Goal: Task Accomplishment & Management: Manage account settings

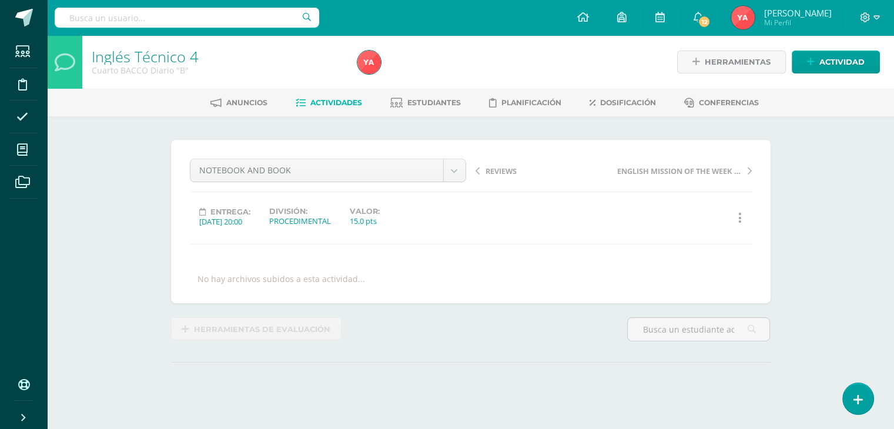
click at [323, 109] on link "Actividades" at bounding box center [329, 102] width 66 height 19
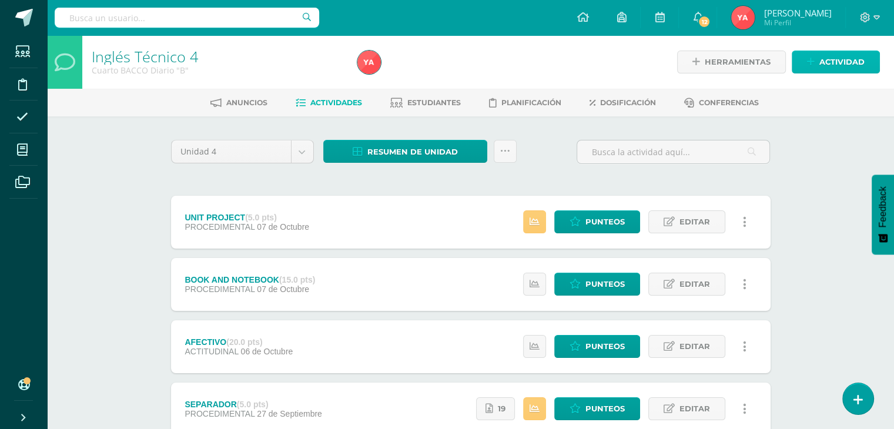
click at [832, 66] on span "Actividad" at bounding box center [842, 62] width 45 height 22
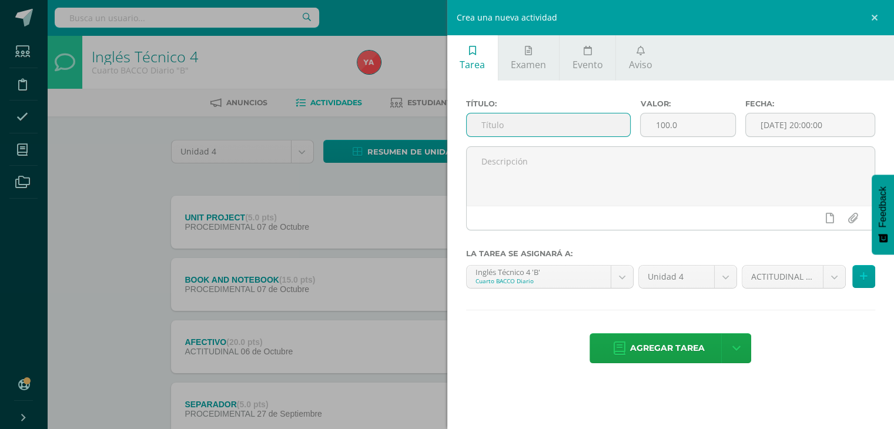
click at [547, 115] on input "text" at bounding box center [549, 124] width 164 height 23
type input "FINAL TEST"
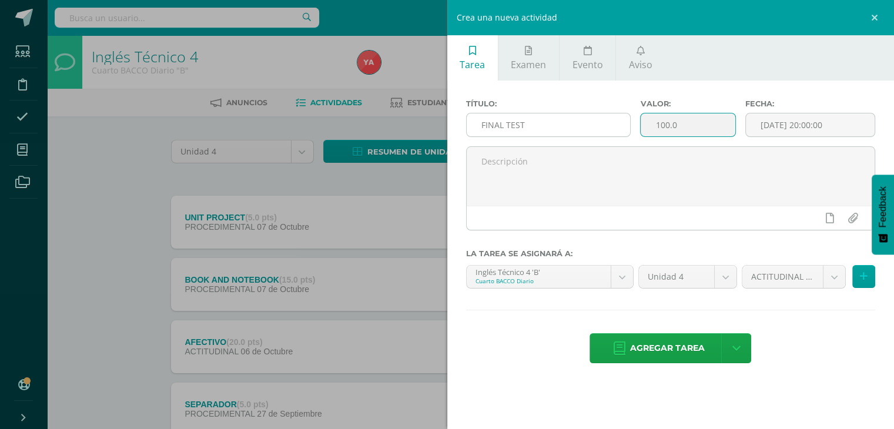
drag, startPoint x: 706, startPoint y: 121, endPoint x: 621, endPoint y: 129, distance: 84.4
click at [621, 129] on div "Título: FINAL TEST Valor: 100.0 Fecha: 2025-10-14 20:00:00" at bounding box center [671, 122] width 419 height 47
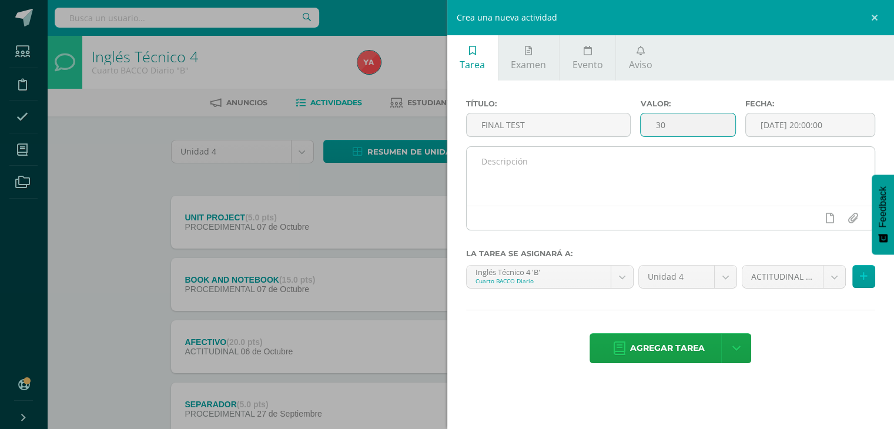
type input "30"
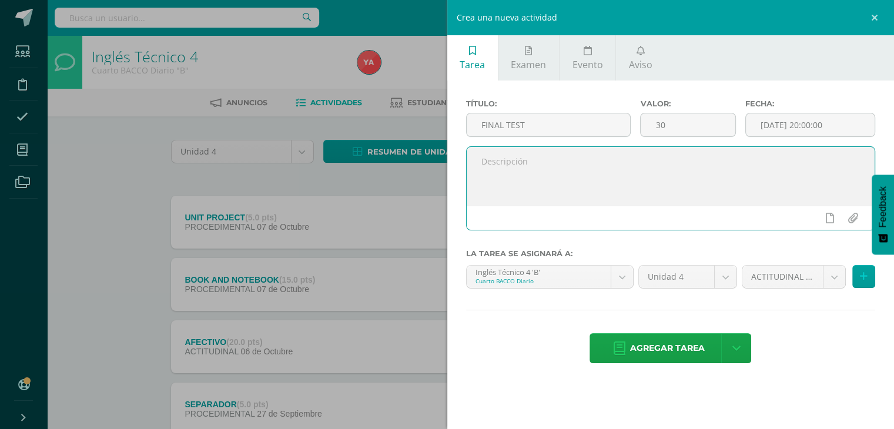
click at [680, 198] on textarea at bounding box center [671, 176] width 409 height 59
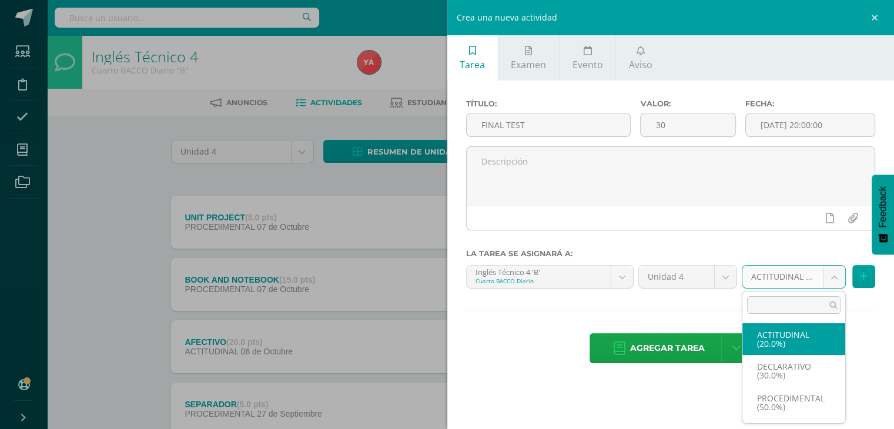
click at [791, 278] on body "Estudiantes Disciplina Asistencia Mis cursos Archivos Soporte Ayuda Reportar un…" at bounding box center [447, 350] width 894 height 701
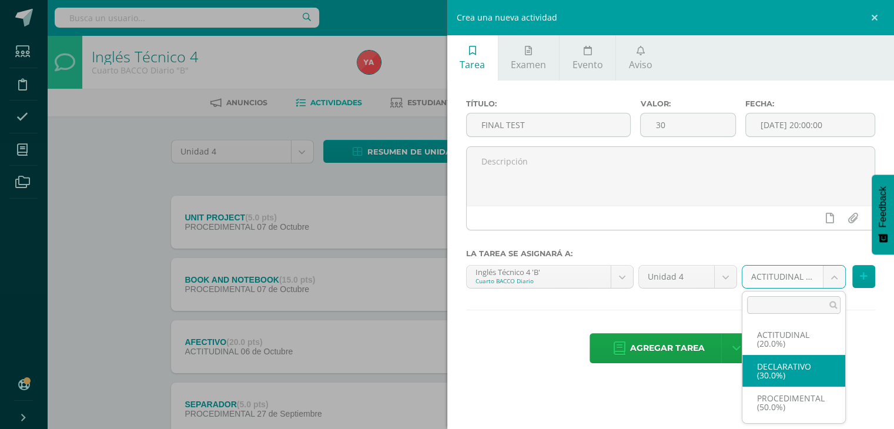
select select "83907"
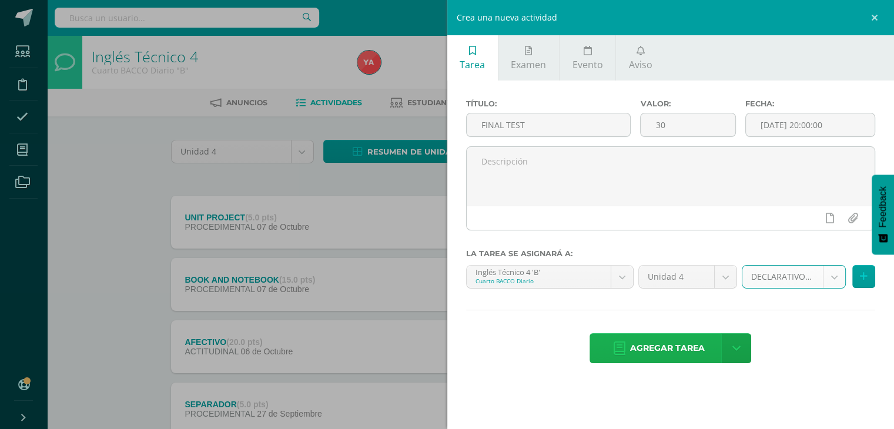
click at [684, 353] on span "Agregar tarea" at bounding box center [667, 348] width 75 height 29
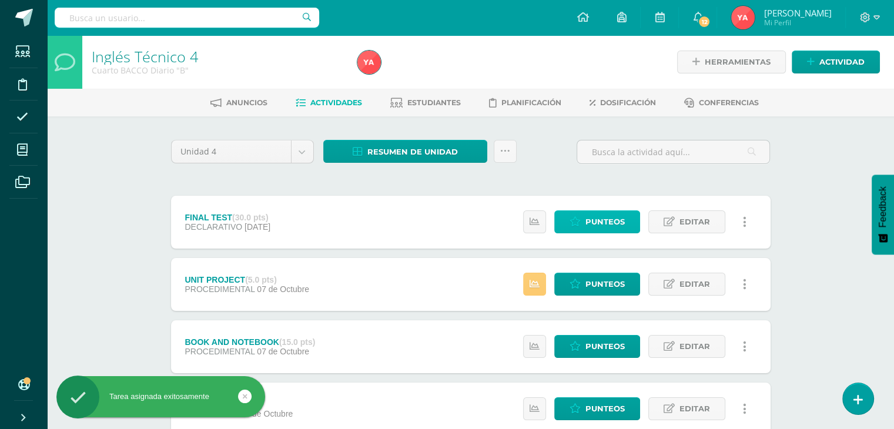
click at [609, 221] on span "Punteos" at bounding box center [605, 222] width 39 height 22
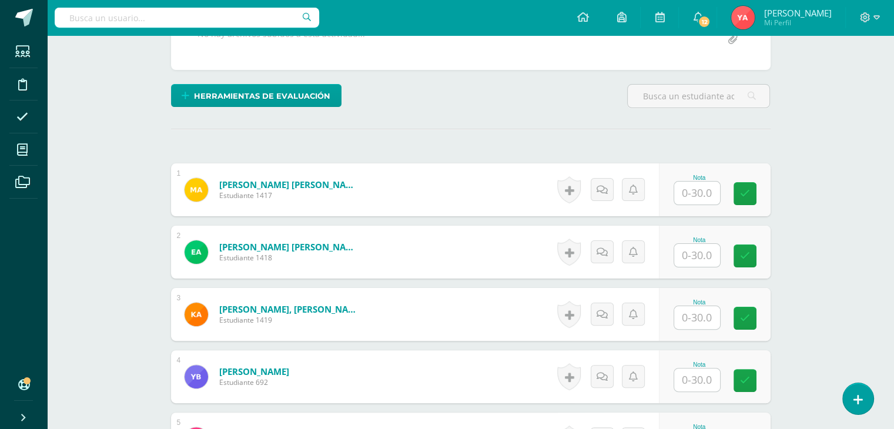
scroll to position [281, 0]
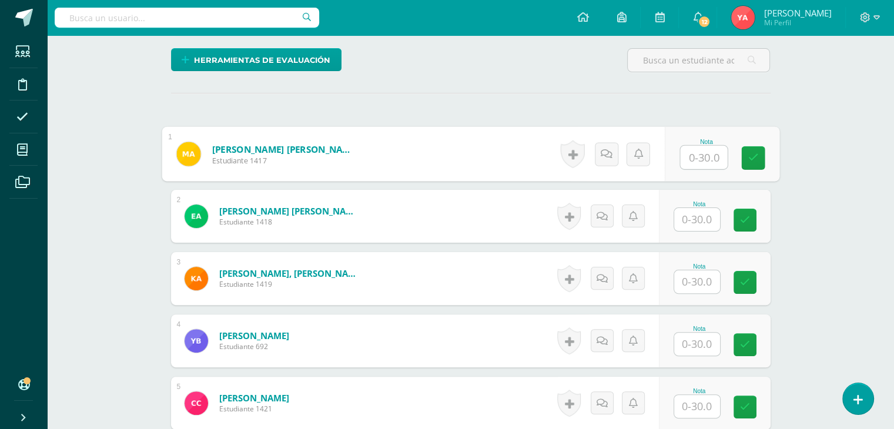
click at [717, 155] on input "text" at bounding box center [703, 158] width 47 height 24
click at [752, 155] on button at bounding box center [752, 153] width 25 height 25
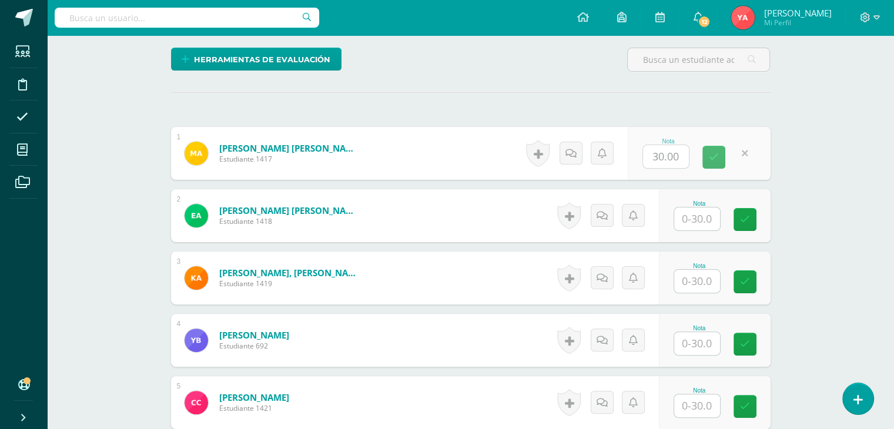
scroll to position [282, 0]
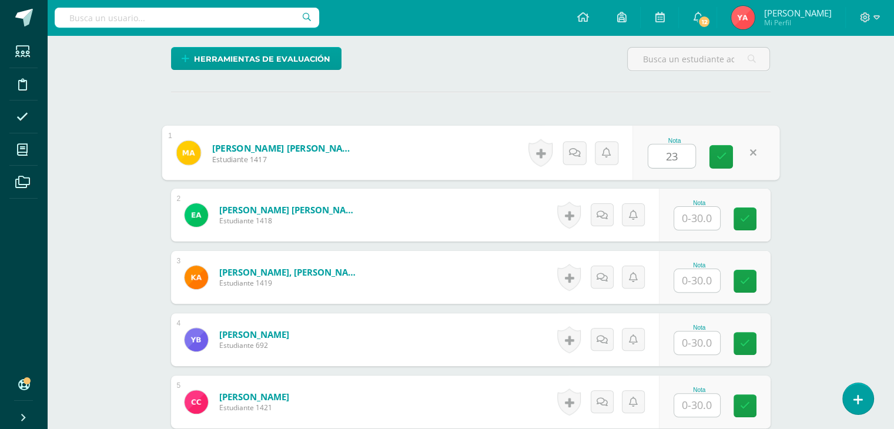
type input "23"
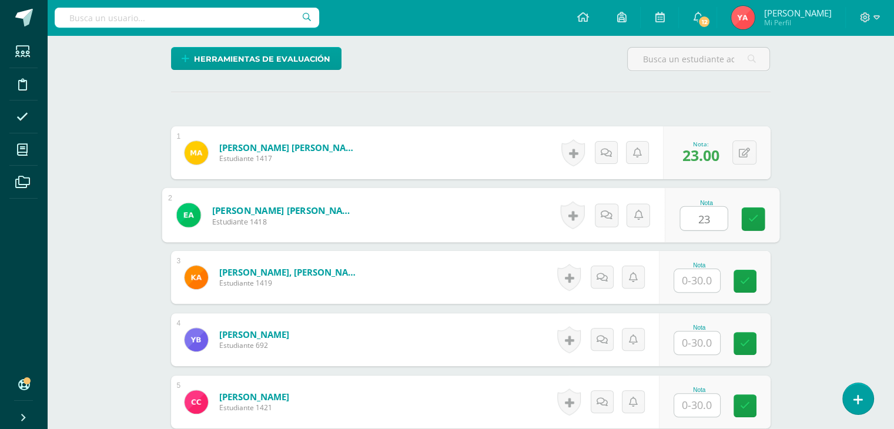
type input "23"
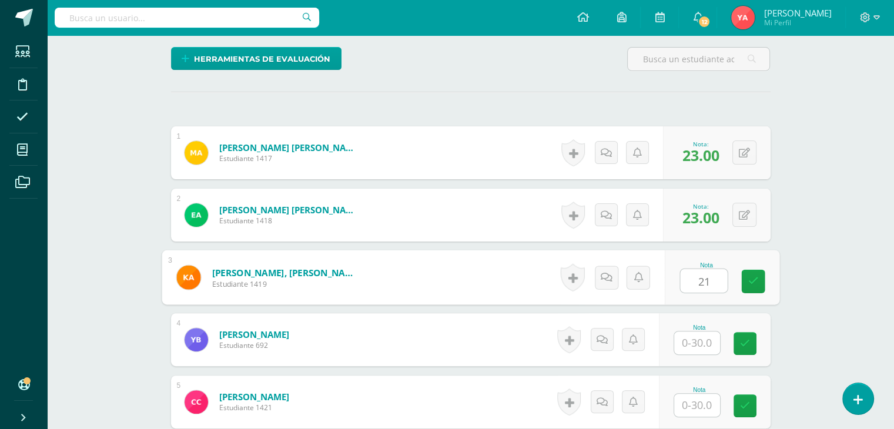
type input "21"
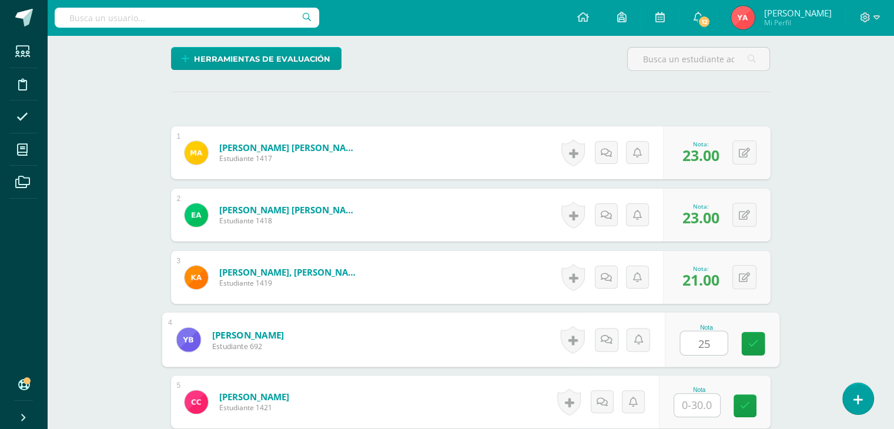
type input "25"
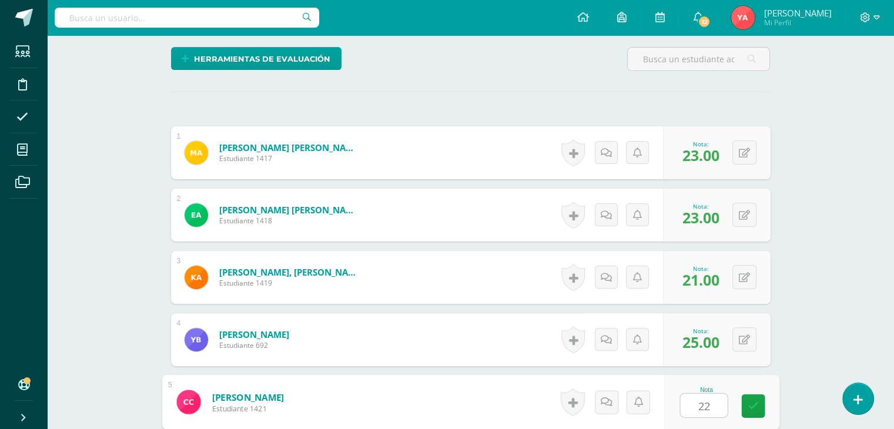
type input "22"
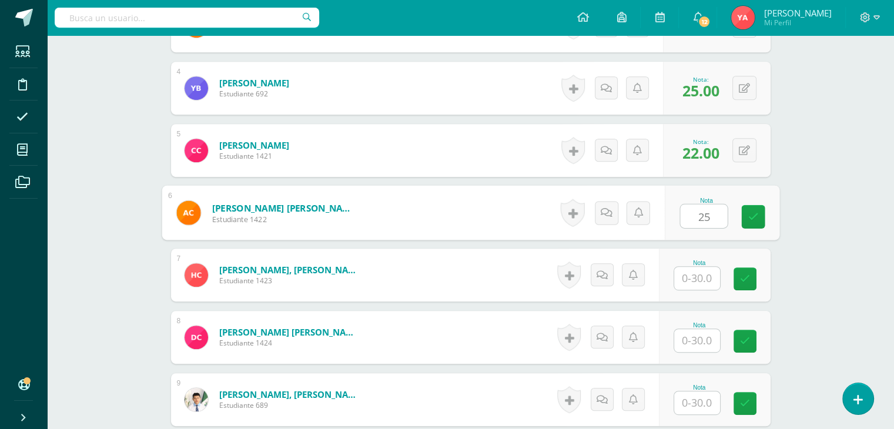
type input "25"
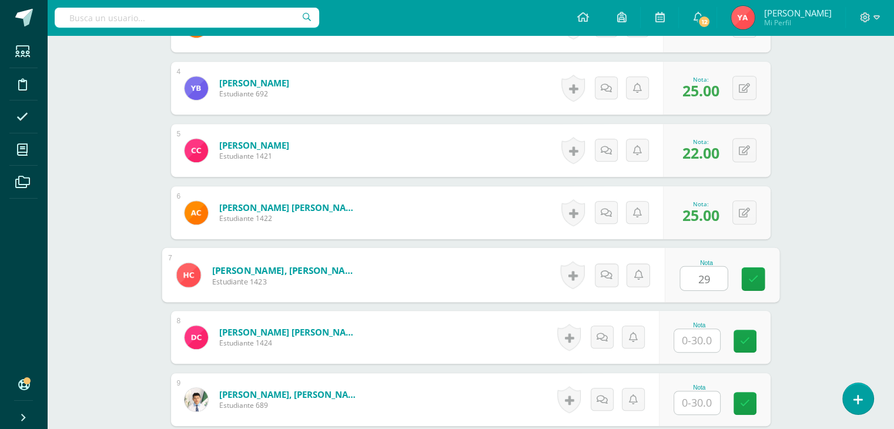
type input "29"
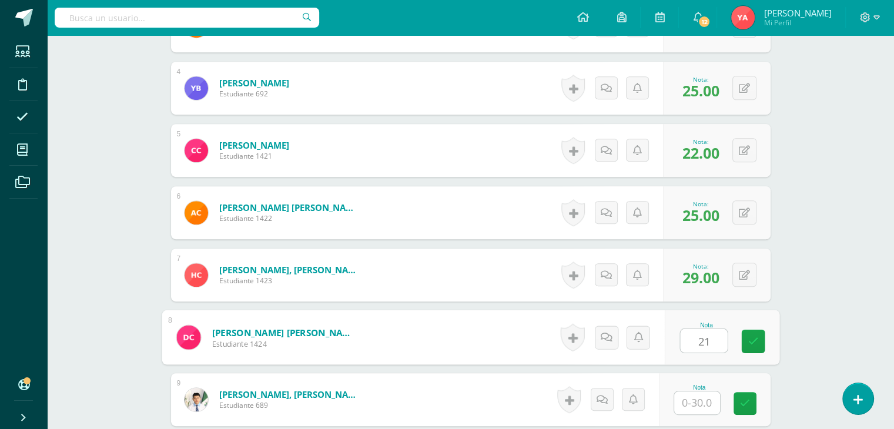
type input "21"
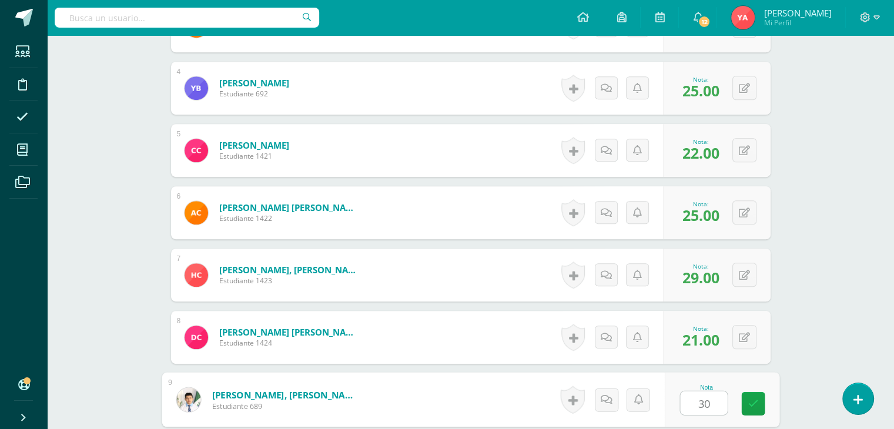
type input "30"
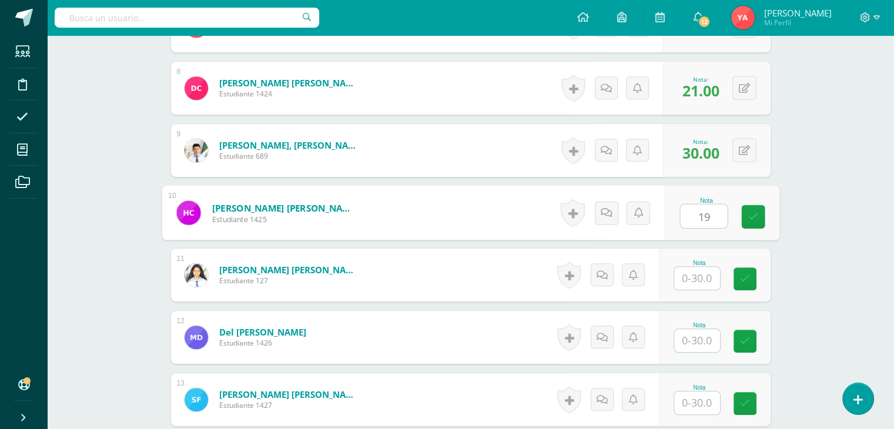
type input "19"
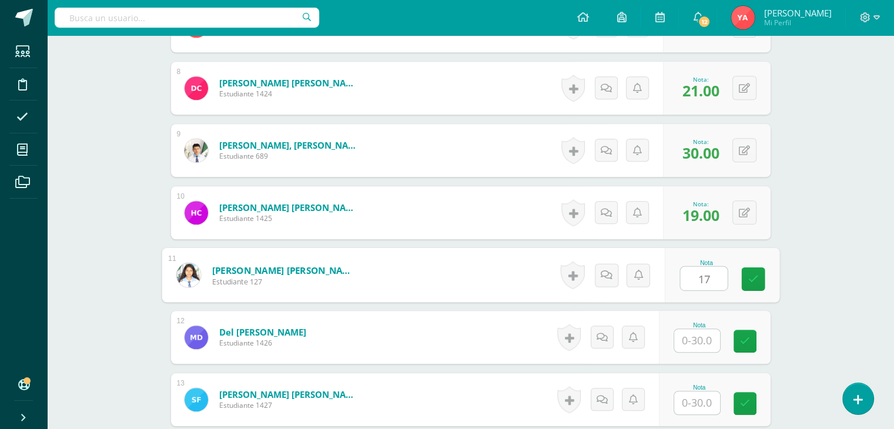
type input "17"
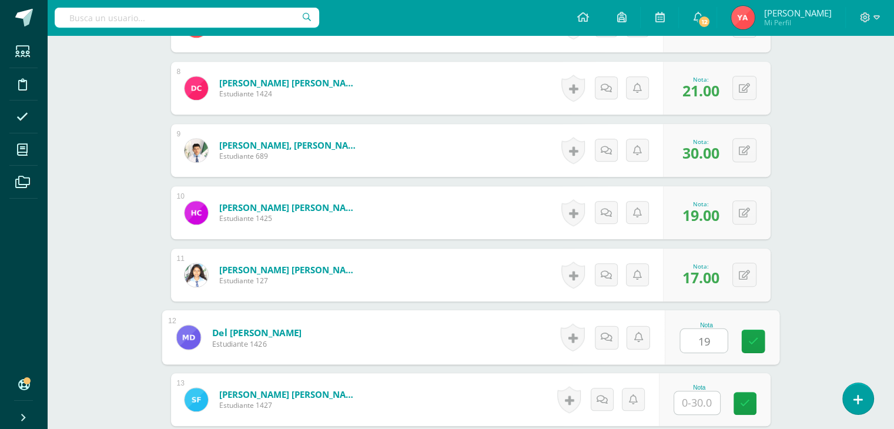
type input "19"
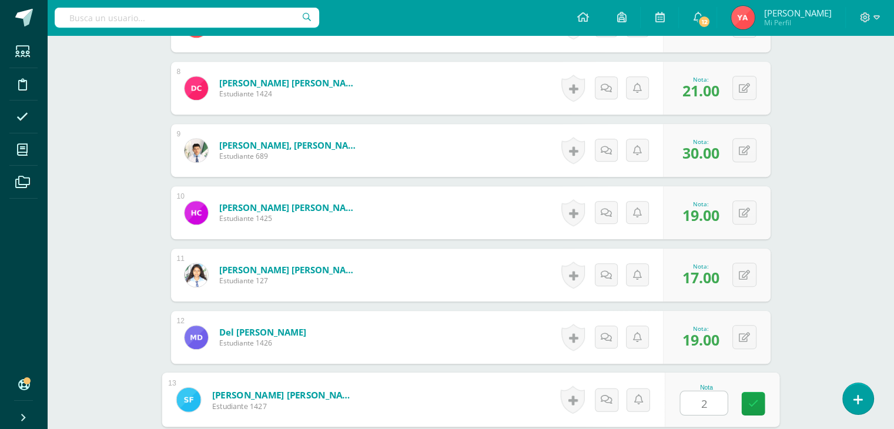
type input "2"
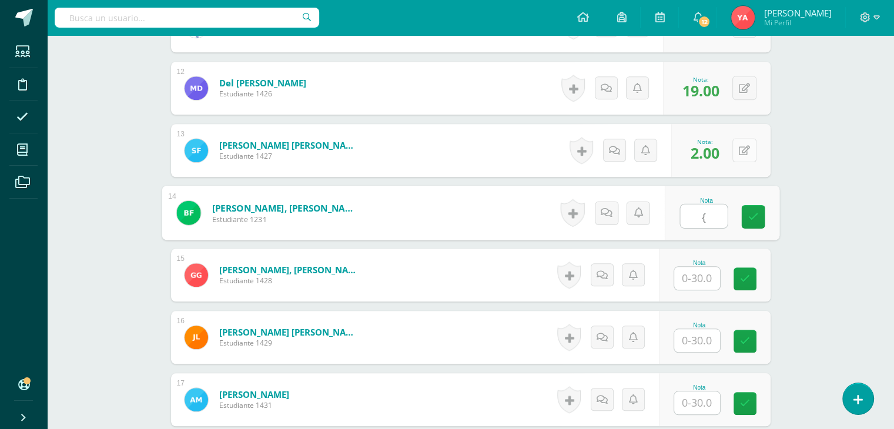
type input "{"
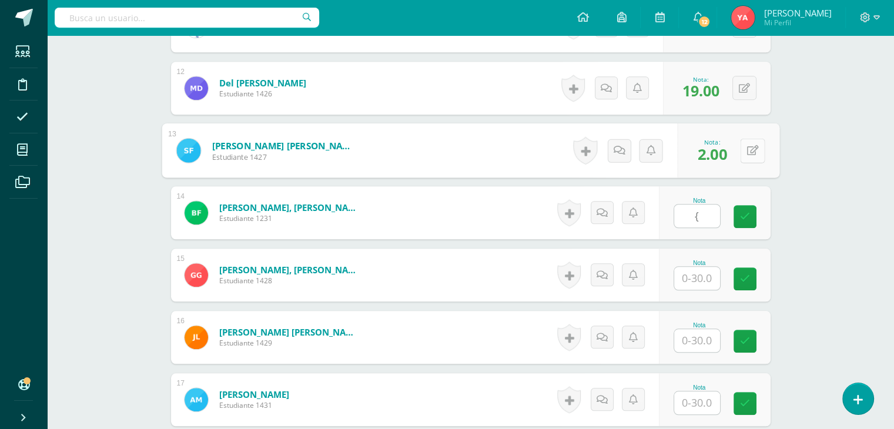
click at [753, 148] on button at bounding box center [752, 150] width 25 height 25
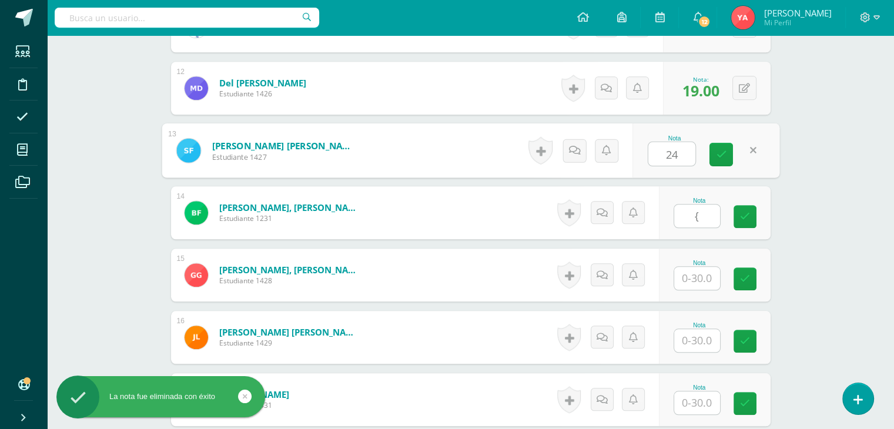
type input "24"
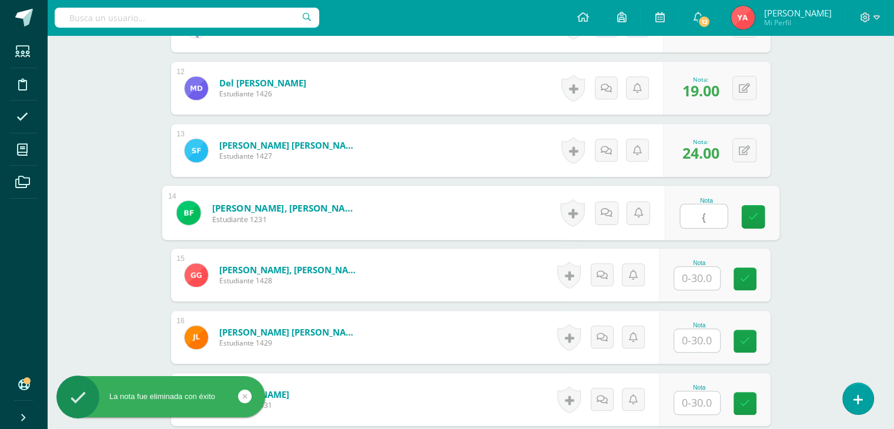
click at [719, 210] on input "{" at bounding box center [703, 217] width 47 height 24
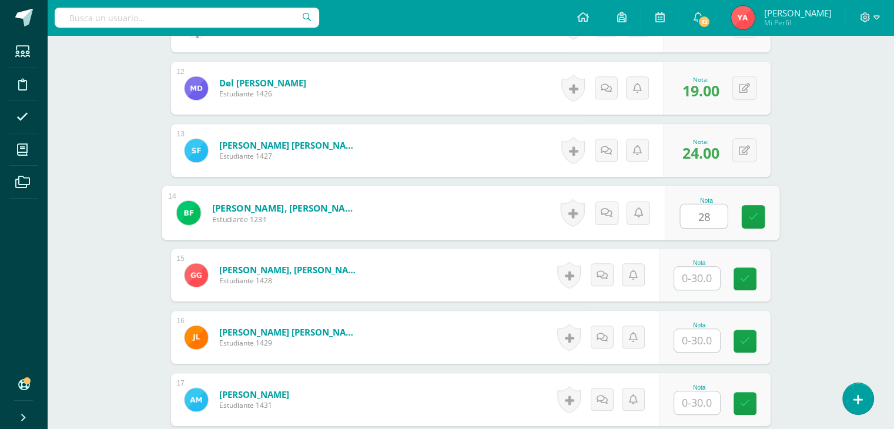
type input "28"
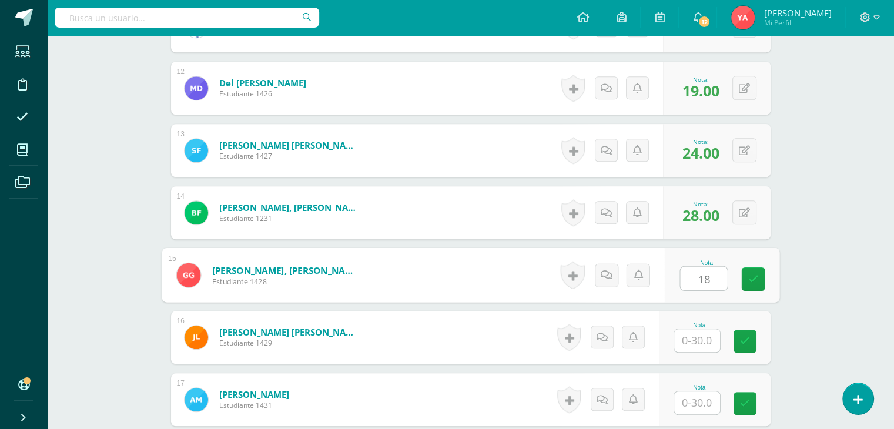
type input "18"
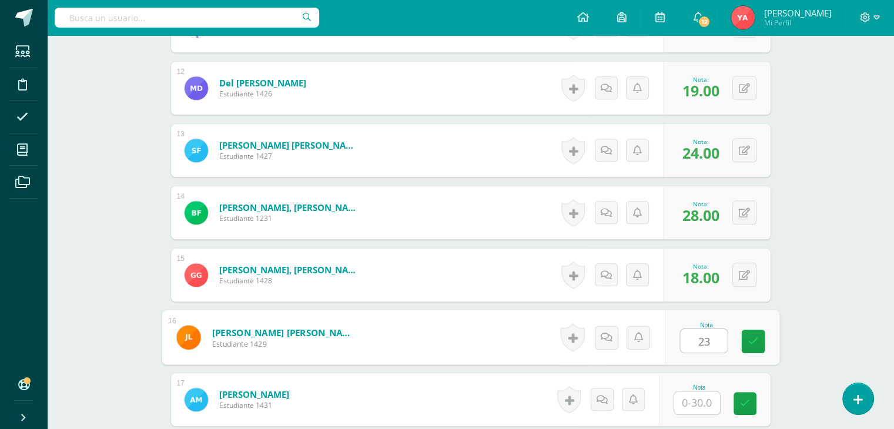
type input "23"
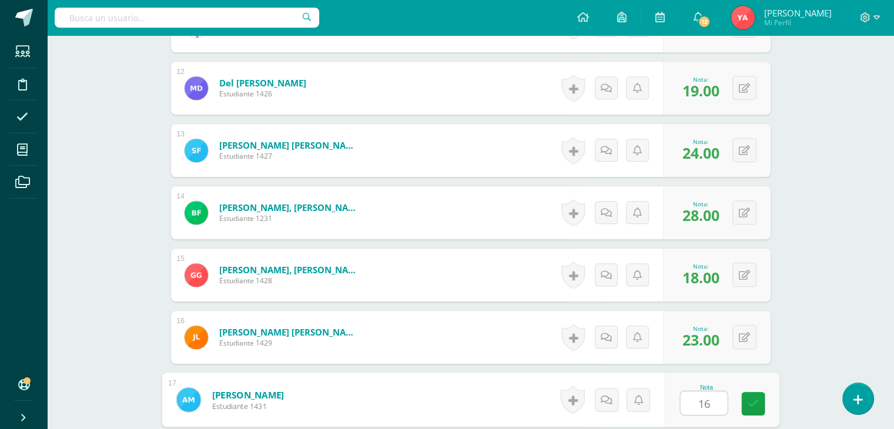
type input "16"
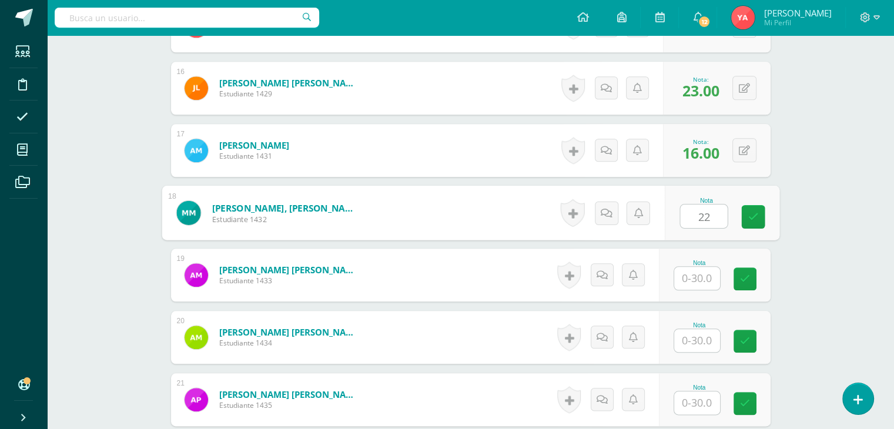
type input "22"
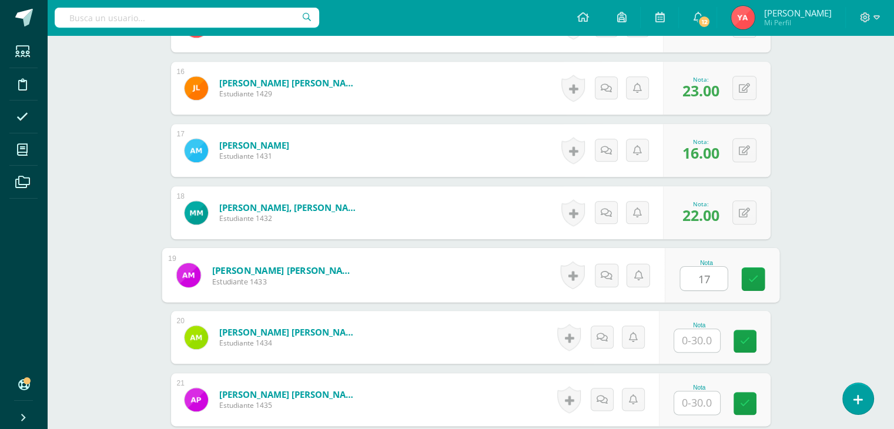
type input "17"
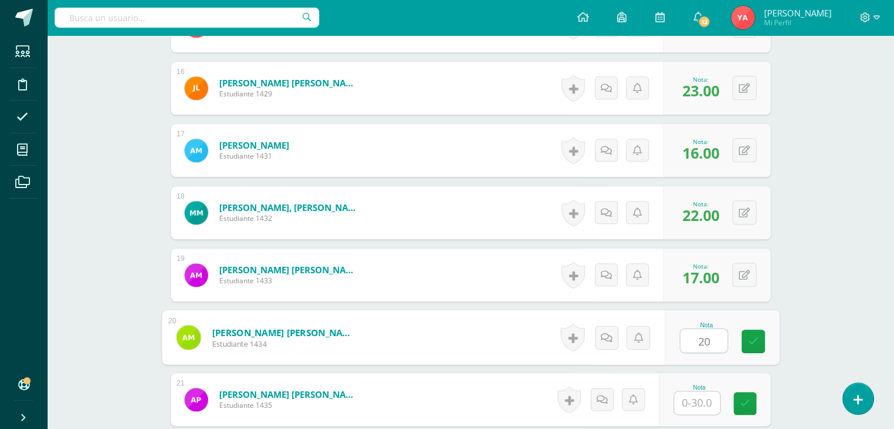
type input "20"
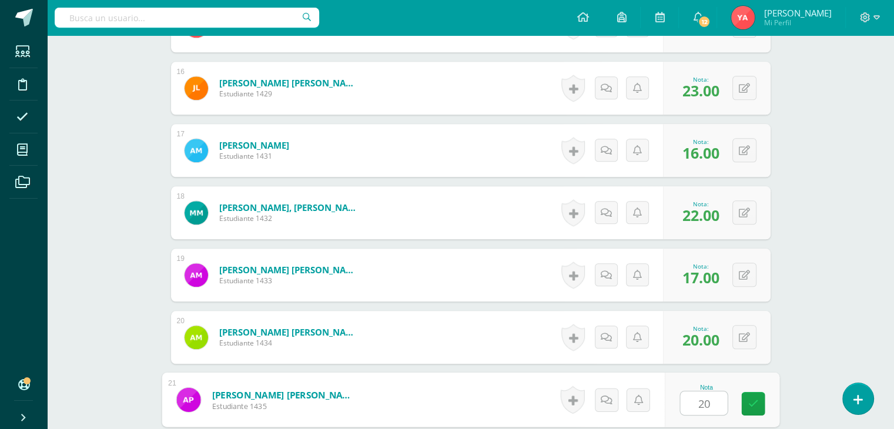
type input "20"
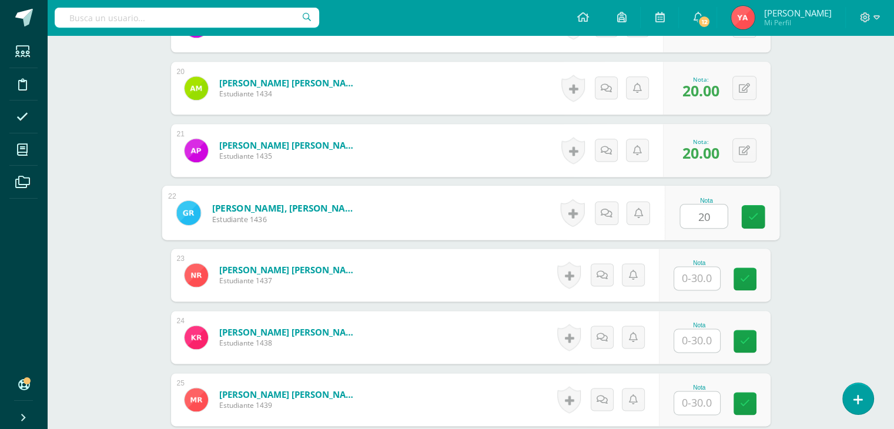
type input "20"
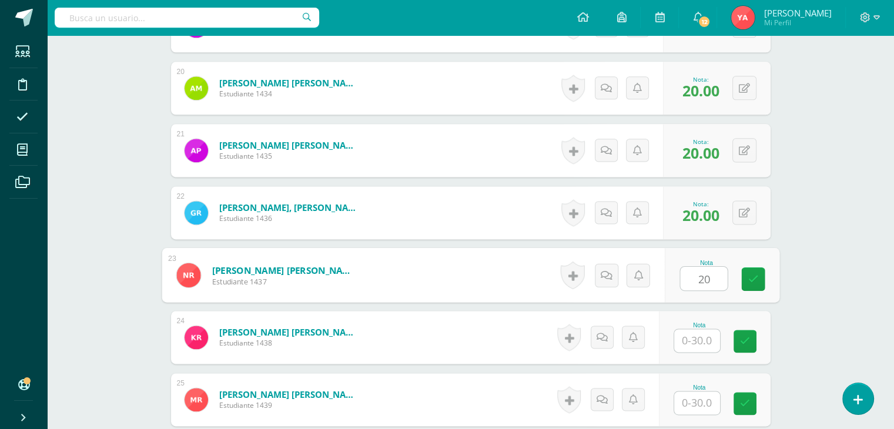
type input "20"
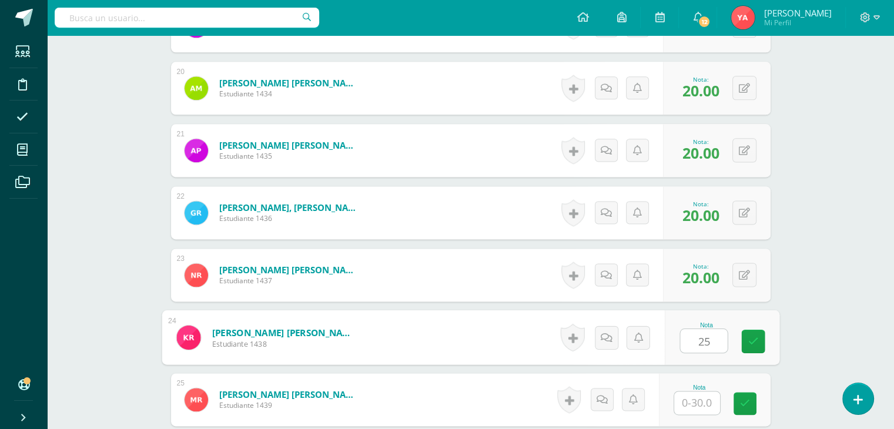
type input "25"
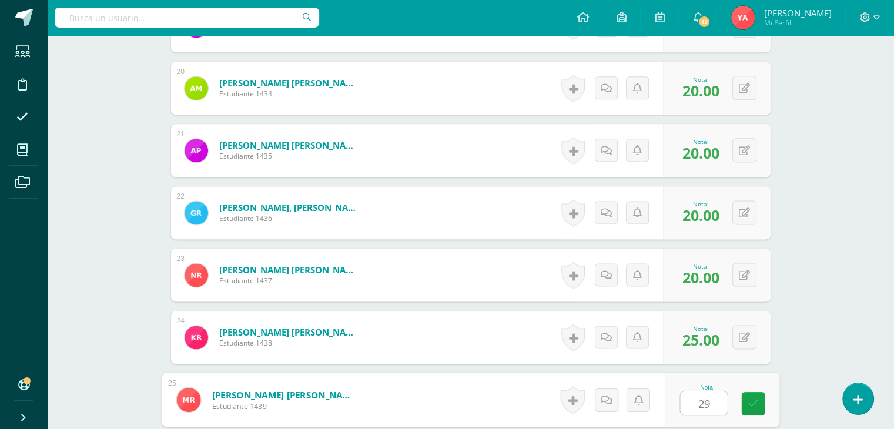
type input "29"
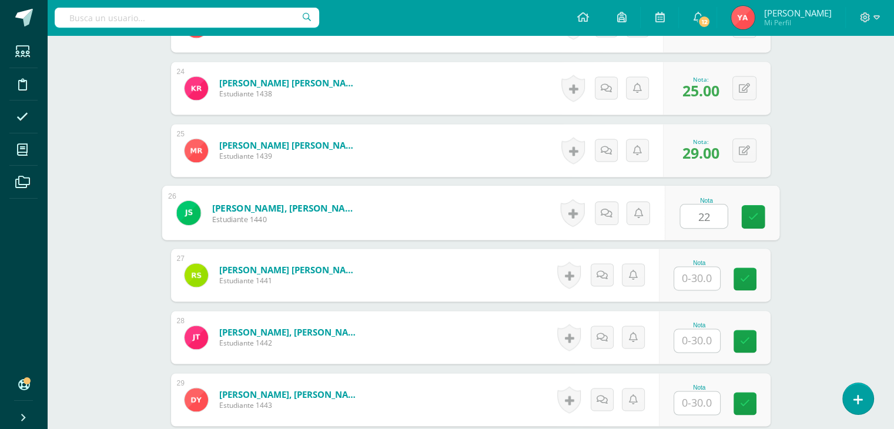
type input "22"
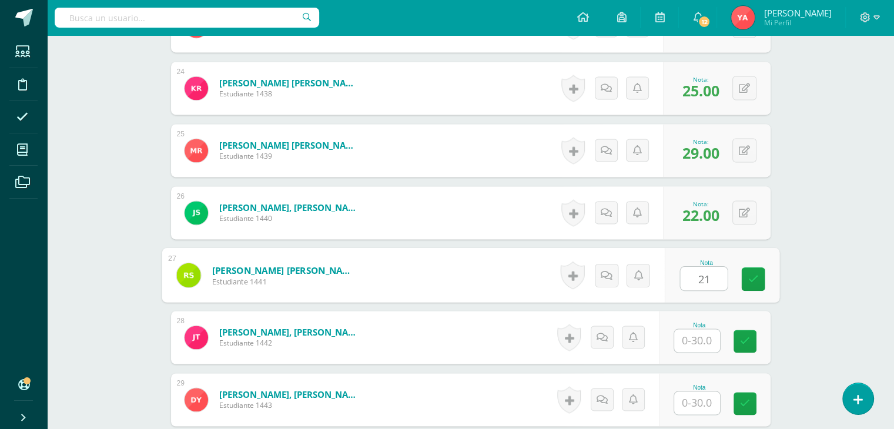
type input "21"
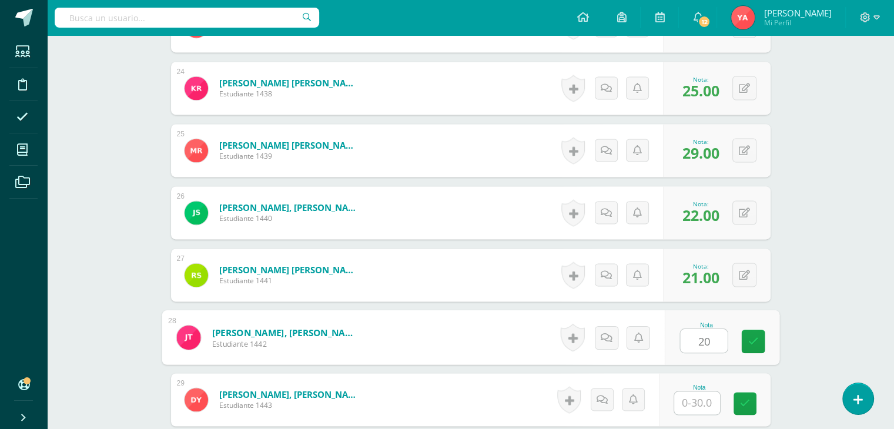
type input "20"
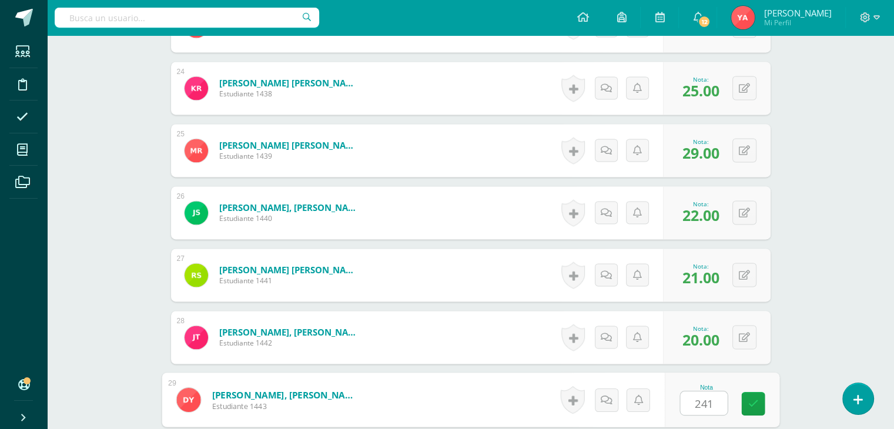
type input "24"
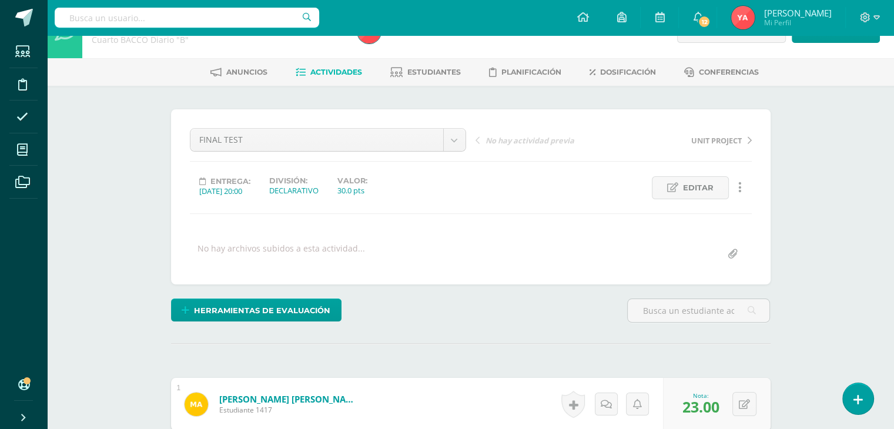
scroll to position [7, 0]
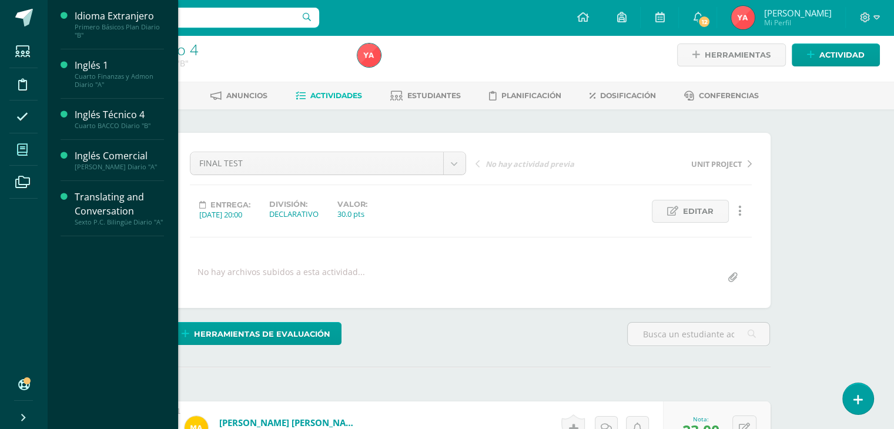
click at [19, 141] on span at bounding box center [22, 149] width 26 height 26
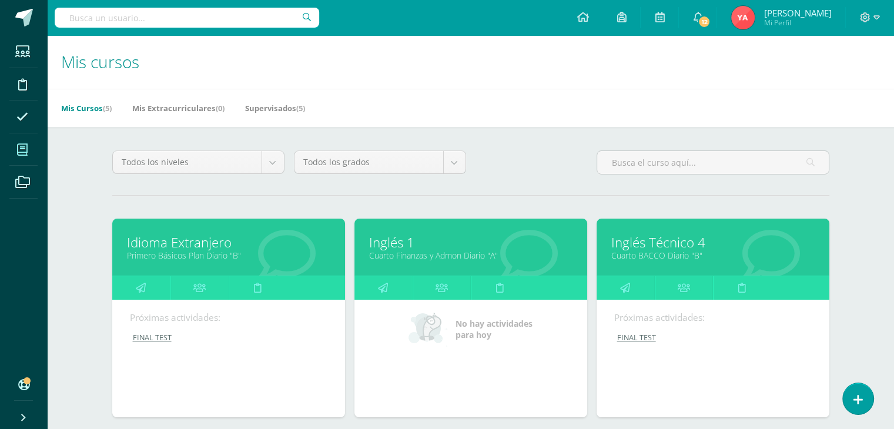
scroll to position [302, 0]
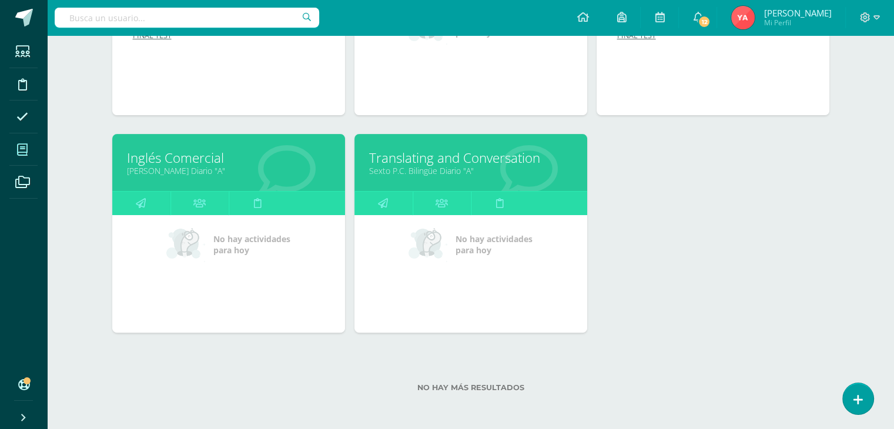
click at [422, 162] on link "Translating and Conversation" at bounding box center [470, 158] width 203 height 18
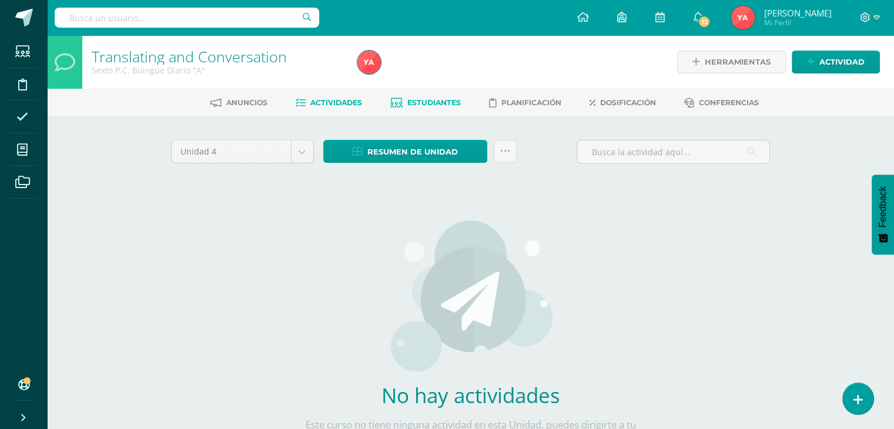
click at [416, 105] on span "Estudiantes" at bounding box center [434, 102] width 54 height 9
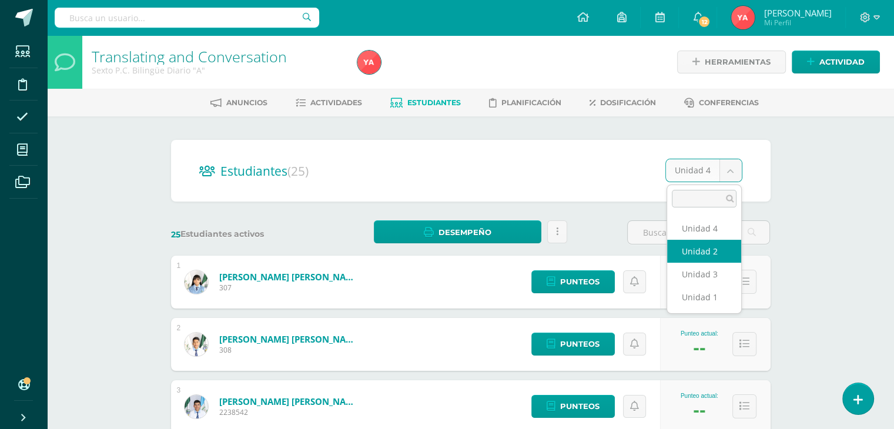
select select "/dashboard/teacher/section/2424/students/?unit=77677"
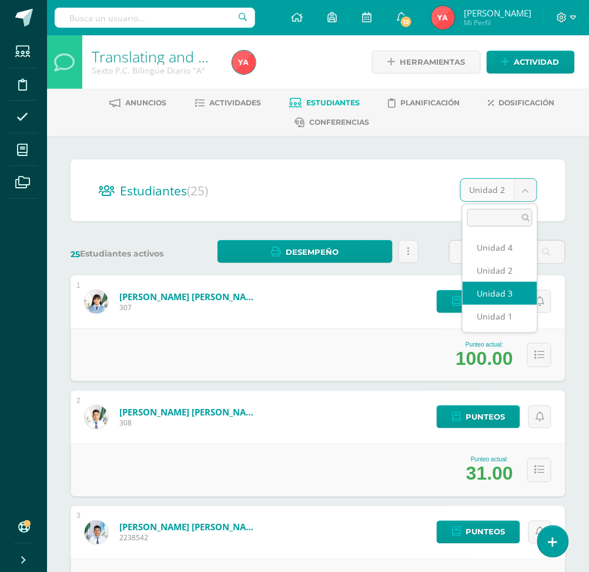
select select "/dashboard/teacher/section/2424/students/?unit=77678"
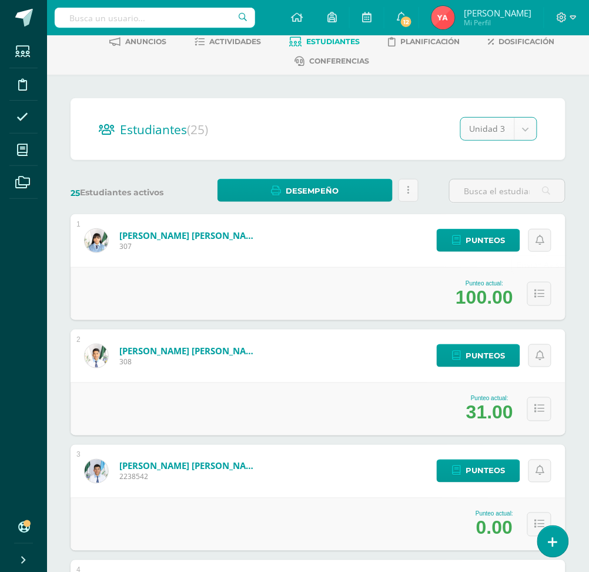
scroll to position [78, 0]
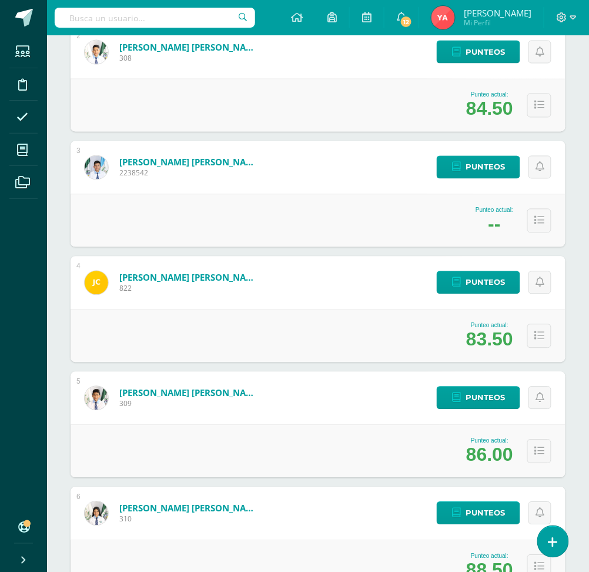
scroll to position [392, 0]
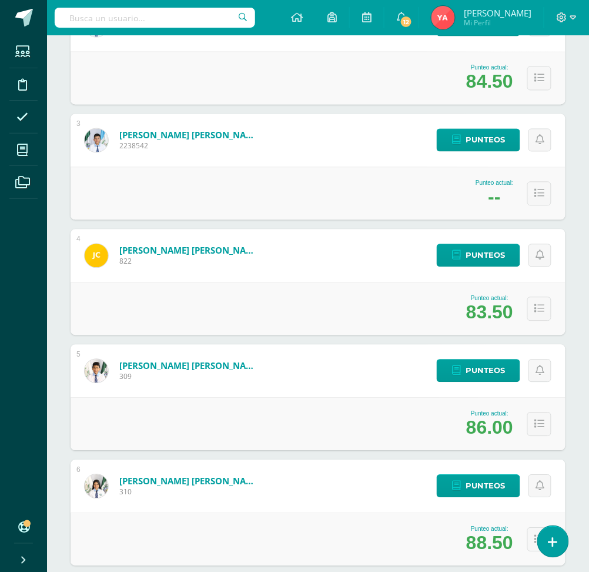
click at [12, 401] on ul "Estudiantes Disciplina Asistencia Mis cursos Archivos" at bounding box center [23, 273] width 47 height 477
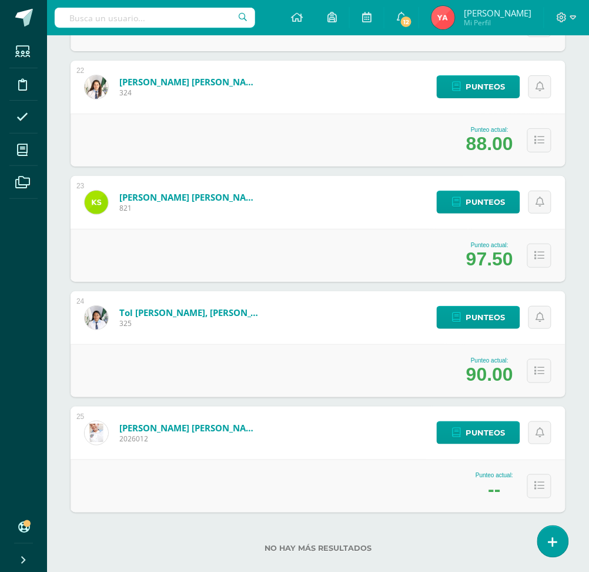
scroll to position [2652, 0]
